Goal: Use online tool/utility: Utilize a website feature to perform a specific function

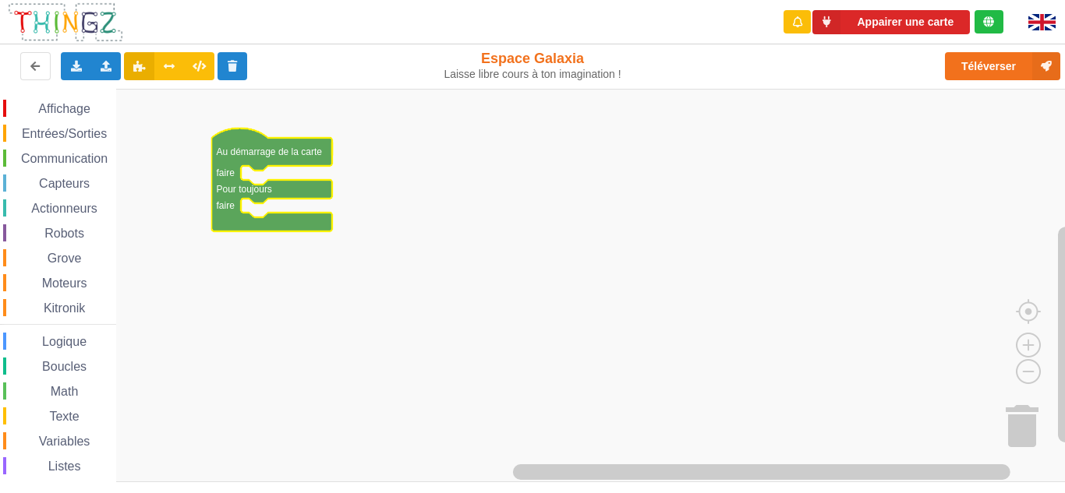
click at [380, 219] on rect "Espace de travail de Blocky" at bounding box center [538, 286] width 1076 height 394
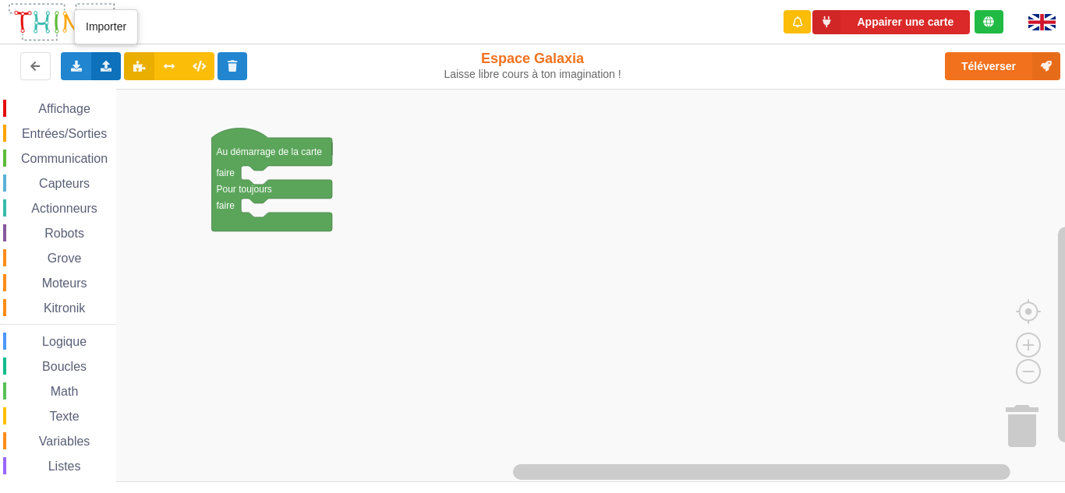
click at [104, 65] on icon at bounding box center [106, 65] width 13 height 9
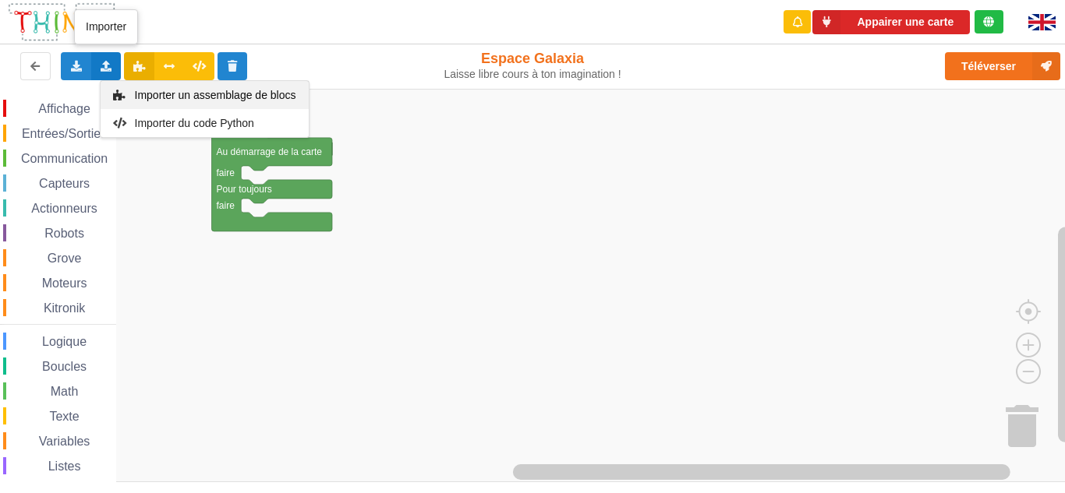
click at [175, 100] on span "Importer un assemblage de blocs" at bounding box center [214, 95] width 161 height 12
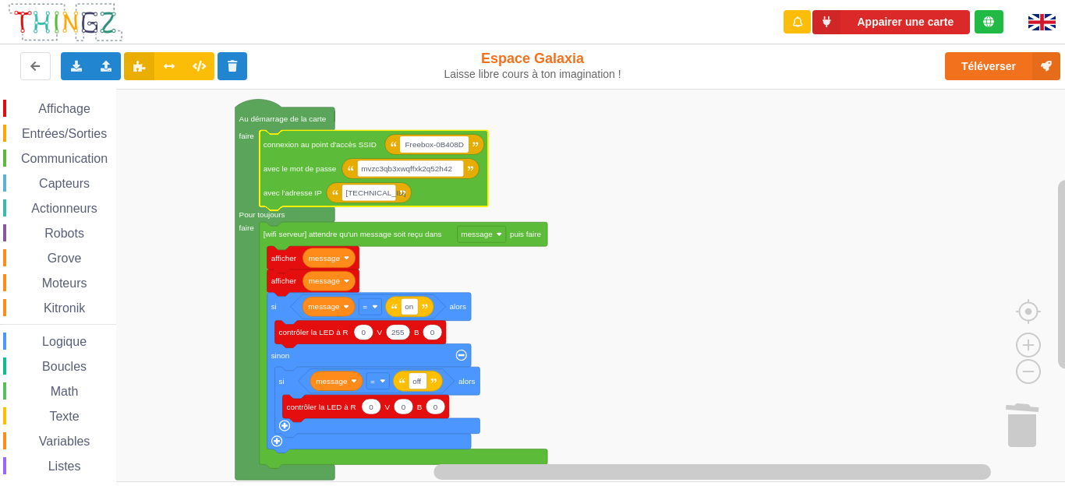
click at [448, 150] on input "Freebox-0B408D" at bounding box center [434, 144] width 69 height 16
drag, startPoint x: 402, startPoint y: 146, endPoint x: 574, endPoint y: 147, distance: 171.5
click at [574, 147] on body "Appairer une carte Exporter l'assemblage de blocs Exporter l'assemblage de bloc…" at bounding box center [532, 246] width 1065 height 493
type input "CollegeJoliotCurieTucquegnieux"
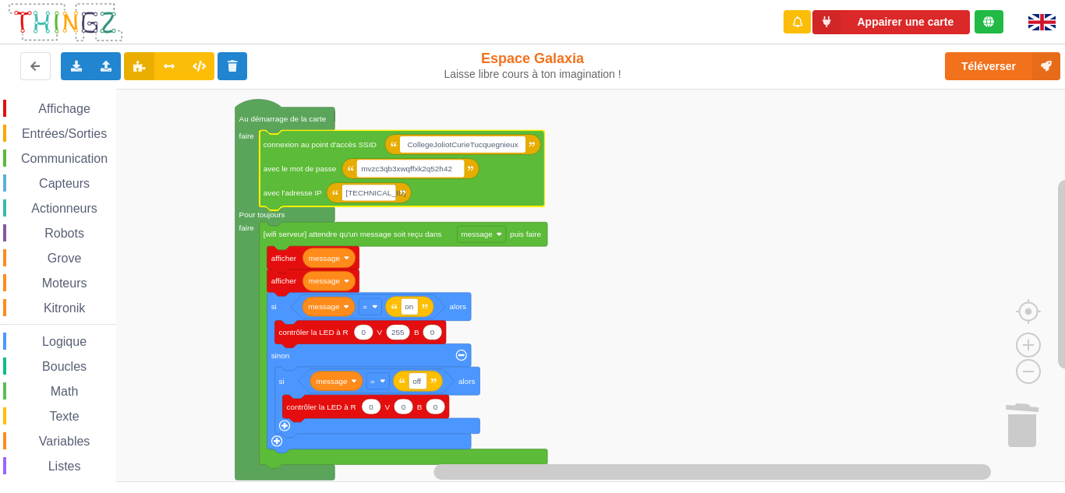
click at [408, 173] on text "mvzc3qb3xwqffxk2q52h42" at bounding box center [406, 168] width 91 height 9
type input "Jaimeocean65!"
click at [386, 197] on text "[TECHNICAL_ID]" at bounding box center [375, 193] width 60 height 9
type input "[TECHNICAL_ID]"
click at [691, 218] on rect "Espace de travail de Blocky" at bounding box center [538, 286] width 1076 height 394
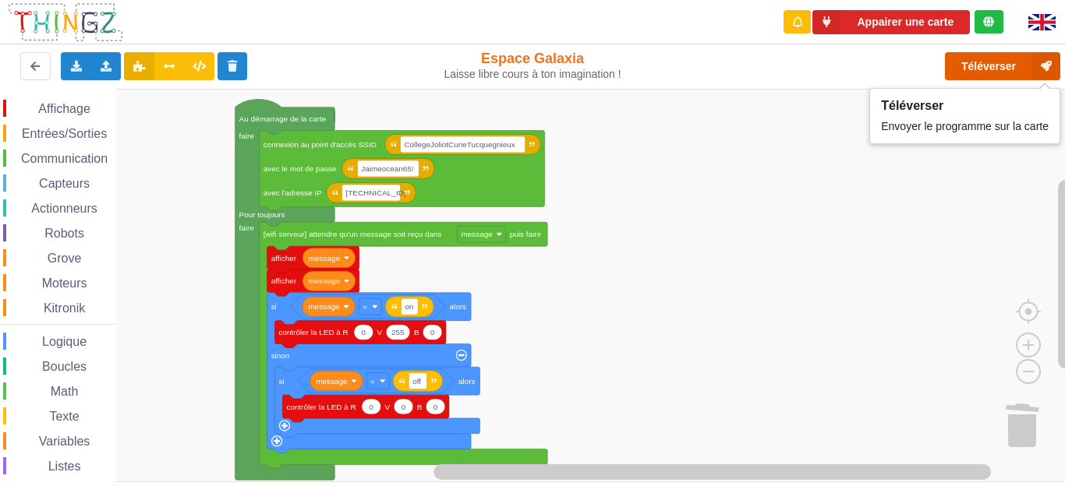
click at [984, 68] on button "Téléverser" at bounding box center [1002, 66] width 115 height 28
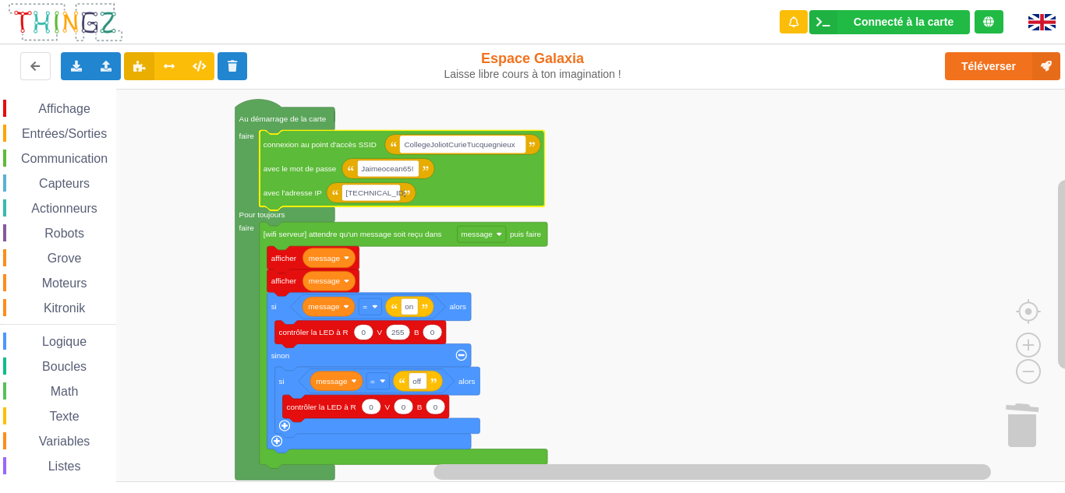
click at [451, 145] on text "CollegeJoliotCurieTucquegnieux" at bounding box center [459, 144] width 111 height 9
click at [668, 179] on rect "Espace de travail de Blocky" at bounding box center [538, 286] width 1076 height 394
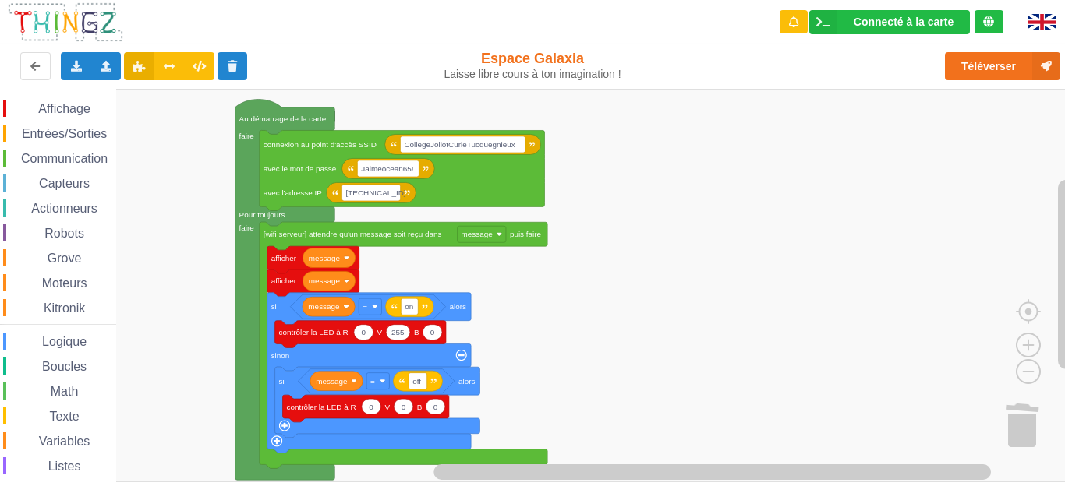
click at [76, 156] on span "Communication" at bounding box center [64, 158] width 91 height 13
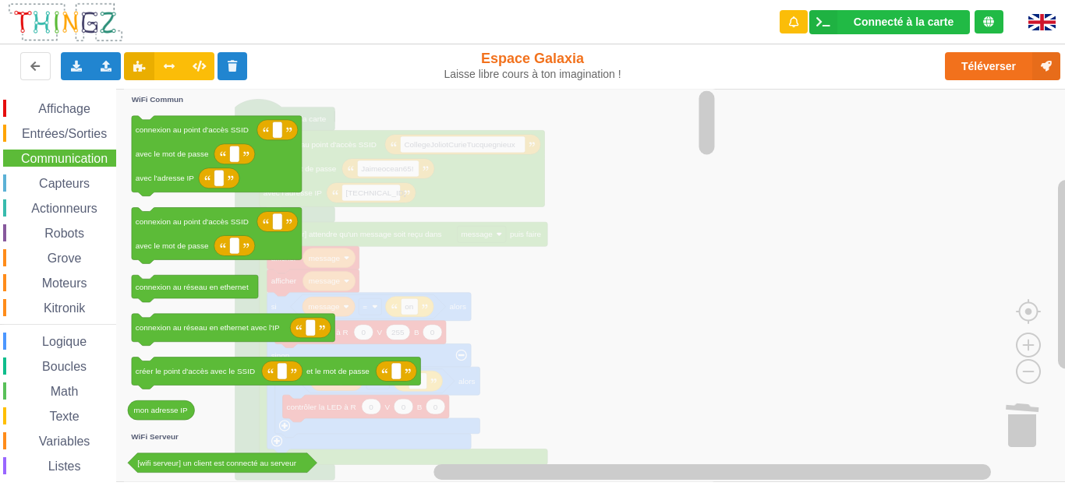
click at [827, 204] on rect "Espace de travail de Blocky" at bounding box center [538, 286] width 1076 height 394
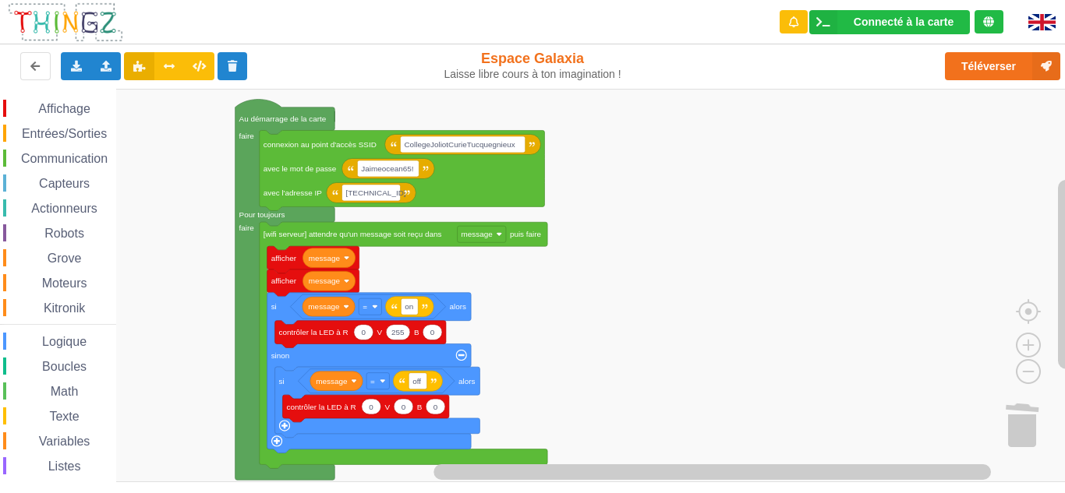
click at [727, 182] on rect "Espace de travail de Blocky" at bounding box center [538, 286] width 1076 height 394
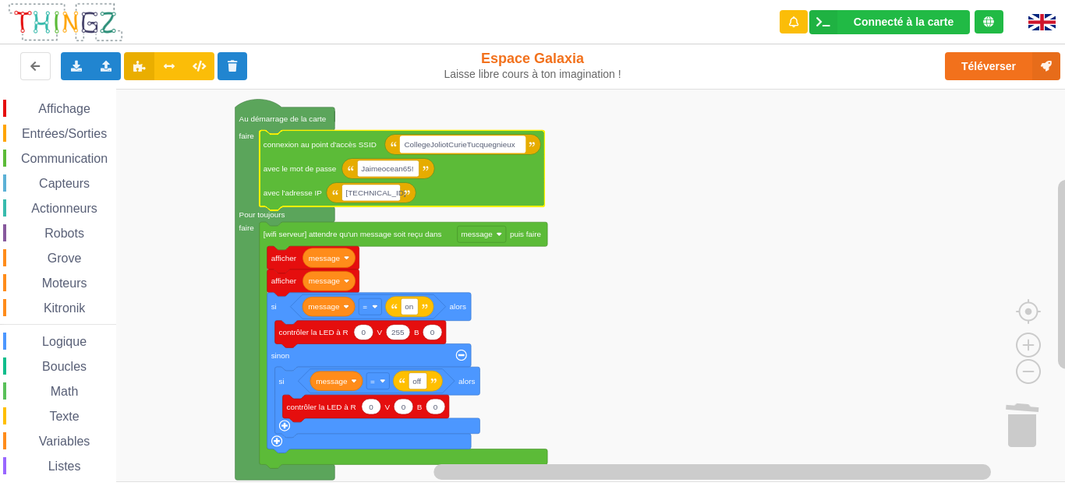
click at [495, 148] on text "CollegeJoliotCurieTucquegnieux" at bounding box center [459, 144] width 111 height 9
click at [500, 147] on input "CollegeJoliotCurieTucquegnieux" at bounding box center [462, 144] width 125 height 16
type input "CollegeJoliotCurieTucquenieux"
click at [723, 170] on rect "Espace de travail de Blocky" at bounding box center [538, 286] width 1076 height 394
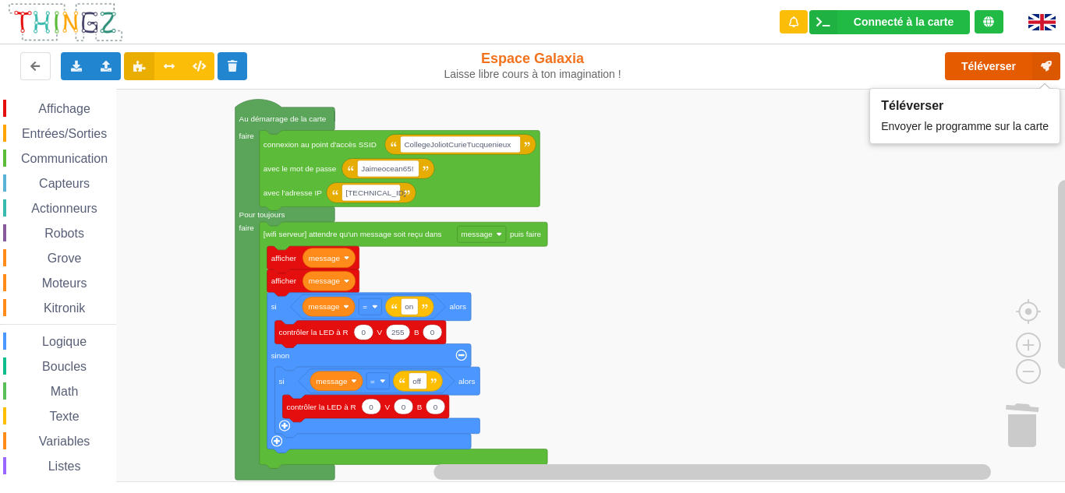
click at [993, 73] on button "Téléverser" at bounding box center [1002, 66] width 115 height 28
